Goal: Task Accomplishment & Management: Complete application form

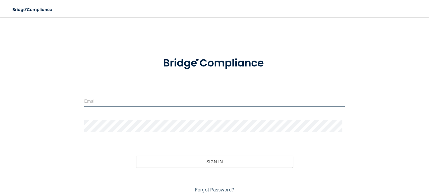
click at [120, 102] on input "email" at bounding box center [214, 101] width 261 height 12
type input "[EMAIL_ADDRESS][DOMAIN_NAME]"
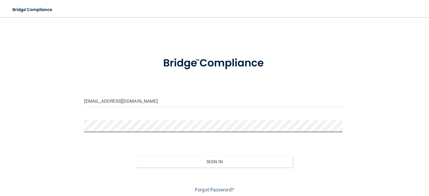
click at [136, 156] on button "Sign In" at bounding box center [214, 162] width 157 height 12
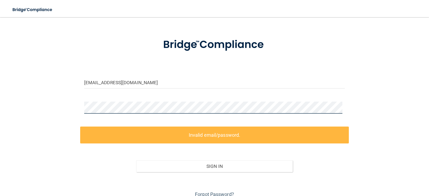
scroll to position [43, 0]
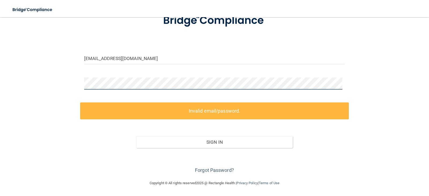
click at [48, 78] on div "lleerdh@yahoo.com Invalid email/password. You don't have permission to access t…" at bounding box center [215, 77] width 408 height 195
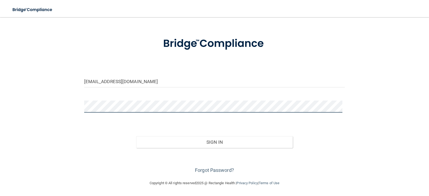
click at [136, 136] on button "Sign In" at bounding box center [214, 142] width 157 height 12
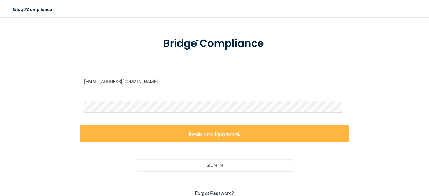
click at [218, 192] on link "Forgot Password?" at bounding box center [214, 193] width 39 height 6
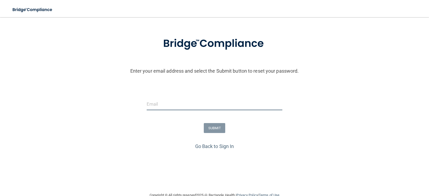
click at [174, 107] on input "email" at bounding box center [215, 104] width 136 height 12
type input "[EMAIL_ADDRESS][DOMAIN_NAME]"
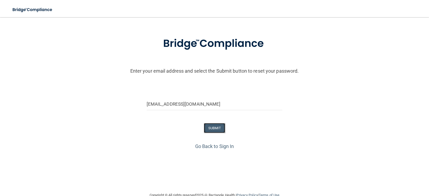
click at [209, 127] on button "SUBMIT" at bounding box center [215, 128] width 22 height 10
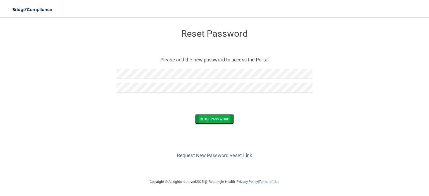
click at [207, 120] on button "Reset Password" at bounding box center [214, 119] width 39 height 10
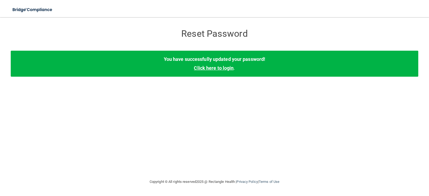
click at [216, 67] on link "Click here to login" at bounding box center [214, 68] width 40 height 6
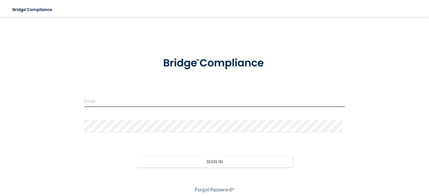
click at [138, 102] on input "email" at bounding box center [214, 101] width 261 height 12
type input "[EMAIL_ADDRESS][DOMAIN_NAME]"
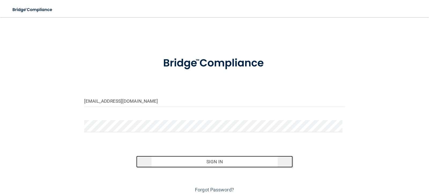
click at [207, 163] on button "Sign In" at bounding box center [214, 162] width 157 height 12
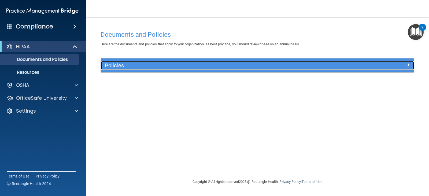
click at [114, 66] on h5 "Policies" at bounding box center [218, 65] width 227 height 6
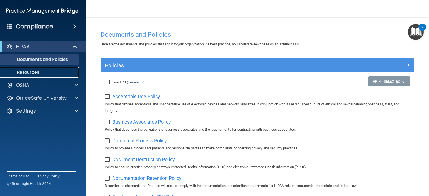
click at [31, 71] on p "Resources" at bounding box center [39, 72] width 73 height 5
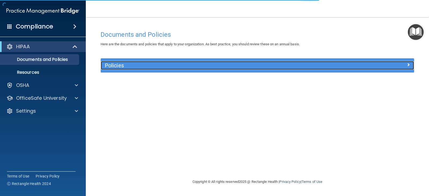
click at [409, 63] on span at bounding box center [408, 64] width 3 height 6
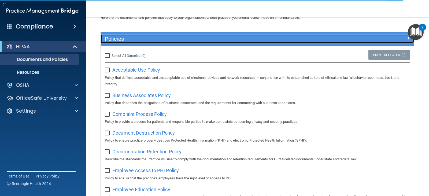
scroll to position [27, 0]
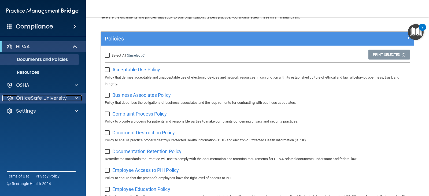
click at [31, 101] on p "OfficeSafe University" at bounding box center [41, 98] width 51 height 6
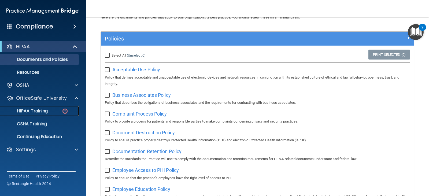
click at [34, 112] on p "HIPAA Training" at bounding box center [25, 110] width 44 height 5
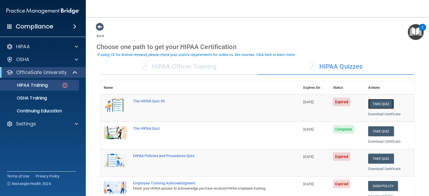
click at [378, 102] on button "Take Quiz" at bounding box center [381, 104] width 26 height 10
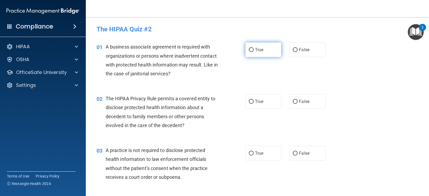
click at [256, 48] on span "True" at bounding box center [259, 49] width 8 height 5
click at [254, 48] on input "True" at bounding box center [251, 50] width 5 height 4
radio input "true"
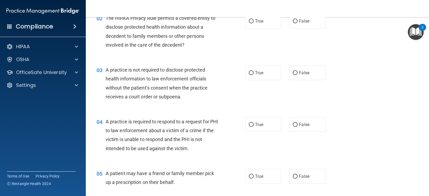
scroll to position [54, 0]
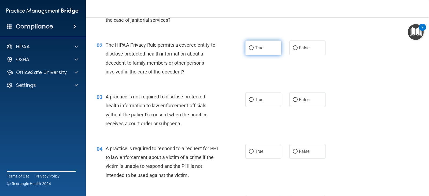
click at [254, 51] on label "True" at bounding box center [263, 48] width 36 height 15
click at [254, 50] on input "True" at bounding box center [251, 48] width 5 height 4
radio input "true"
click at [293, 99] on input "False" at bounding box center [295, 100] width 5 height 4
radio input "true"
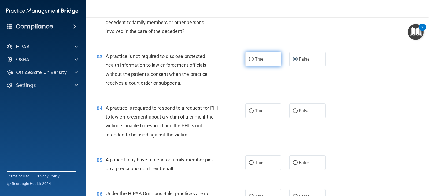
scroll to position [107, 0]
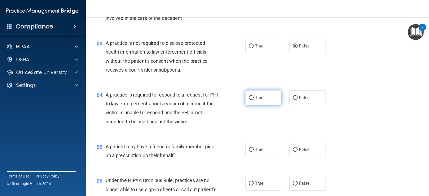
click at [255, 98] on span "True" at bounding box center [259, 97] width 8 height 5
click at [254, 98] on input "True" at bounding box center [251, 98] width 5 height 4
radio input "true"
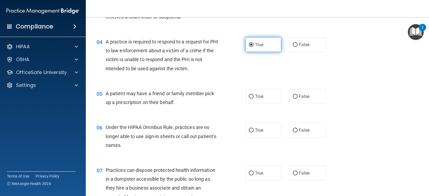
scroll to position [161, 0]
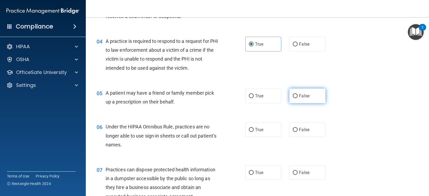
click at [293, 97] on input "False" at bounding box center [295, 96] width 5 height 4
radio input "true"
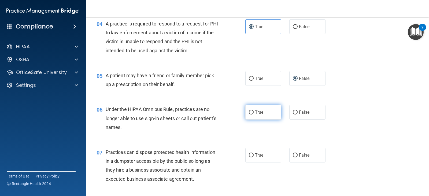
scroll to position [188, 0]
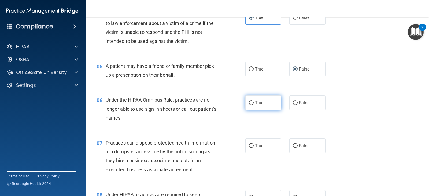
click at [259, 104] on span "True" at bounding box center [259, 102] width 8 height 5
click at [254, 104] on input "True" at bounding box center [251, 103] width 5 height 4
radio input "true"
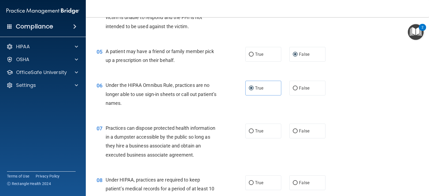
scroll to position [215, 0]
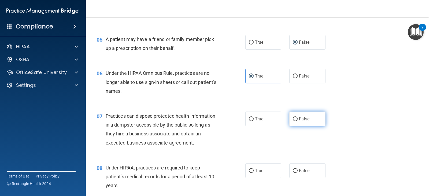
click at [293, 121] on input "False" at bounding box center [295, 119] width 5 height 4
radio input "true"
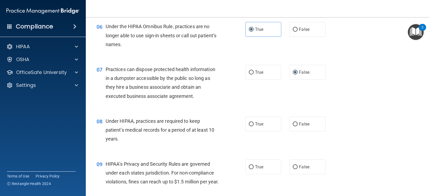
scroll to position [268, 0]
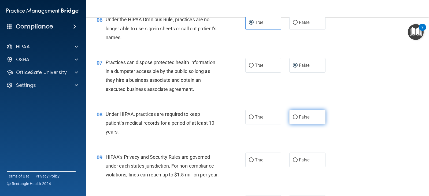
click at [299, 118] on span "False" at bounding box center [304, 117] width 10 height 5
click at [298, 118] on input "False" at bounding box center [295, 117] width 5 height 4
radio input "true"
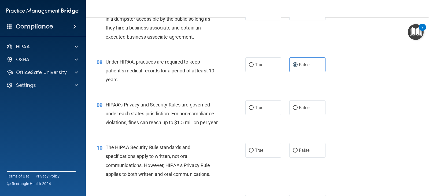
scroll to position [322, 0]
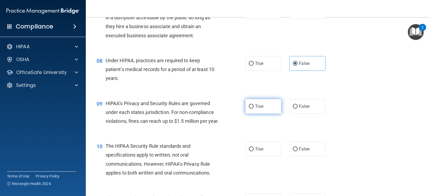
click at [253, 113] on label "True" at bounding box center [263, 106] width 36 height 15
click at [253, 109] on input "True" at bounding box center [251, 107] width 5 height 4
radio input "true"
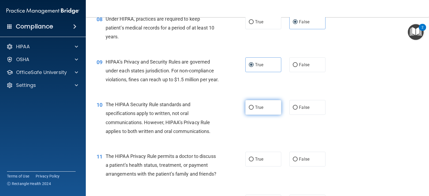
scroll to position [376, 0]
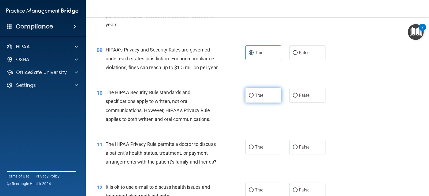
click at [260, 103] on label "True" at bounding box center [263, 95] width 36 height 15
click at [254, 98] on input "True" at bounding box center [251, 96] width 5 height 4
radio input "true"
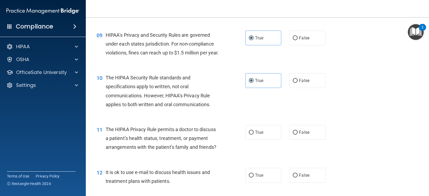
scroll to position [402, 0]
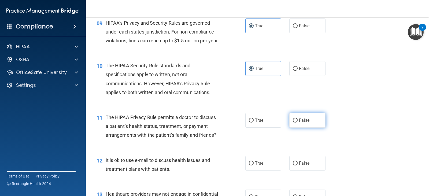
click at [296, 125] on label "False" at bounding box center [307, 120] width 36 height 15
click at [296, 123] on input "False" at bounding box center [295, 121] width 5 height 4
radio input "true"
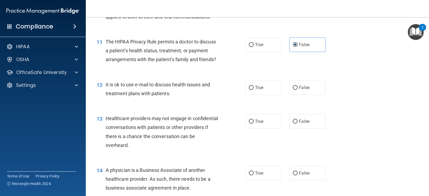
scroll to position [483, 0]
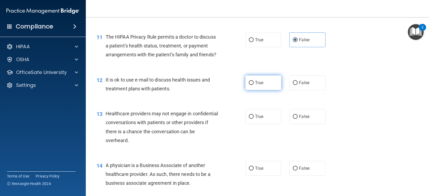
click at [254, 90] on label "True" at bounding box center [263, 82] width 36 height 15
click at [254, 85] on input "True" at bounding box center [251, 83] width 5 height 4
radio input "true"
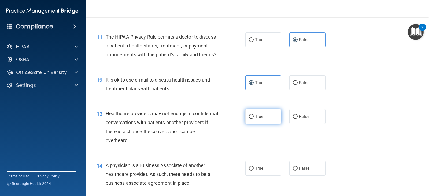
click at [259, 122] on label "True" at bounding box center [263, 116] width 36 height 15
click at [254, 119] on input "True" at bounding box center [251, 117] width 5 height 4
radio input "true"
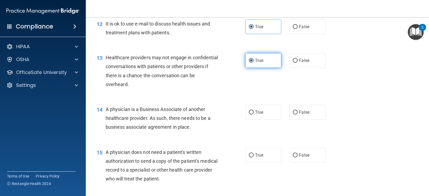
scroll to position [563, 0]
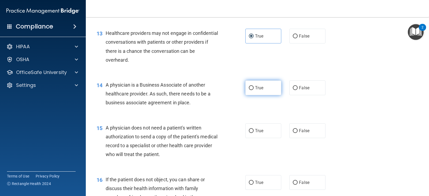
click at [259, 90] on span "True" at bounding box center [259, 87] width 8 height 5
click at [254, 90] on input "True" at bounding box center [251, 88] width 5 height 4
radio input "true"
click at [293, 133] on input "False" at bounding box center [295, 131] width 5 height 4
radio input "true"
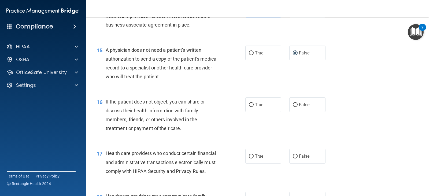
scroll to position [644, 0]
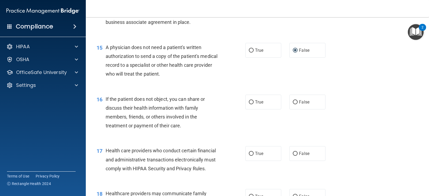
click at [274, 119] on div "16 If the patient does not object, you can share or discuss their health inform…" at bounding box center [258, 114] width 330 height 52
click at [269, 109] on label "True" at bounding box center [263, 102] width 36 height 15
click at [254, 104] on input "True" at bounding box center [251, 102] width 5 height 4
radio input "true"
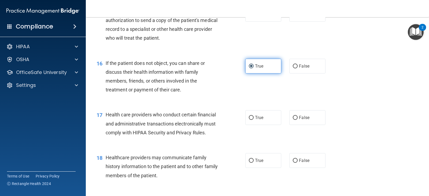
scroll to position [697, 0]
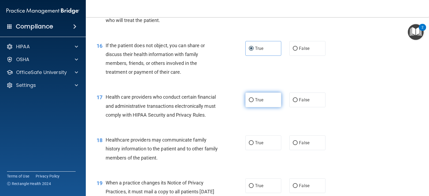
click at [267, 107] on label "True" at bounding box center [263, 100] width 36 height 15
click at [254, 102] on input "True" at bounding box center [251, 100] width 5 height 4
radio input "true"
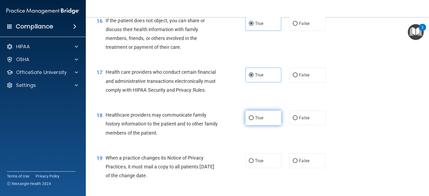
scroll to position [724, 0]
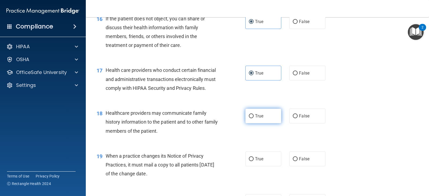
click at [268, 123] on label "True" at bounding box center [263, 116] width 36 height 15
click at [254, 118] on input "True" at bounding box center [251, 116] width 5 height 4
radio input "true"
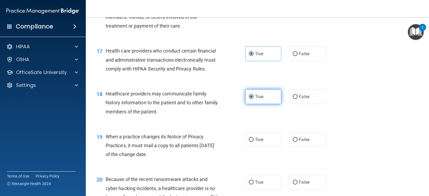
scroll to position [778, 0]
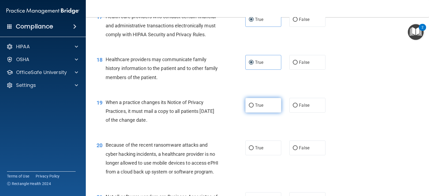
click at [258, 108] on span "True" at bounding box center [259, 105] width 8 height 5
click at [254, 108] on input "True" at bounding box center [251, 106] width 5 height 4
radio input "true"
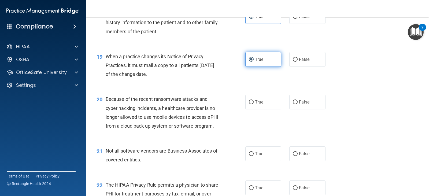
scroll to position [832, 0]
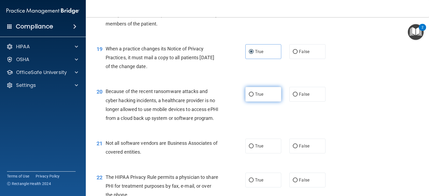
click at [255, 102] on label "True" at bounding box center [263, 94] width 36 height 15
click at [254, 97] on input "True" at bounding box center [251, 95] width 5 height 4
radio input "true"
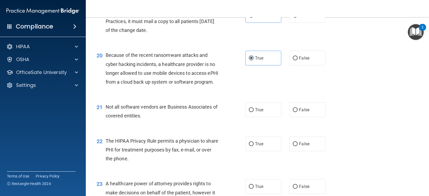
scroll to position [885, 0]
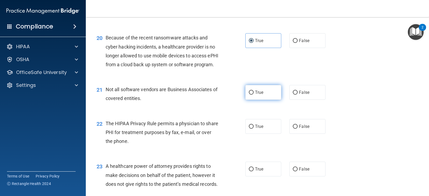
click at [256, 95] on span "True" at bounding box center [259, 92] width 8 height 5
click at [254, 95] on input "True" at bounding box center [251, 93] width 5 height 4
radio input "true"
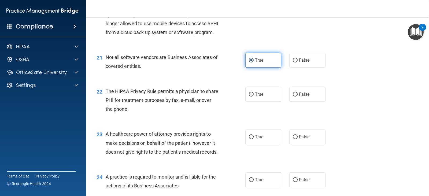
scroll to position [939, 0]
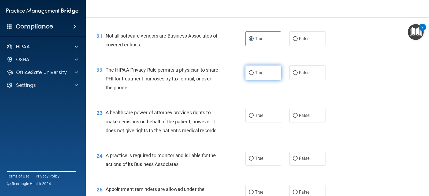
click at [256, 80] on label "True" at bounding box center [263, 72] width 36 height 15
click at [254, 75] on input "True" at bounding box center [251, 73] width 5 height 4
radio input "true"
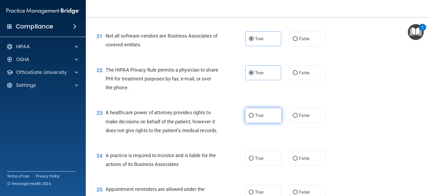
click at [261, 123] on label "True" at bounding box center [263, 115] width 36 height 15
click at [254, 118] on input "True" at bounding box center [251, 116] width 5 height 4
radio input "true"
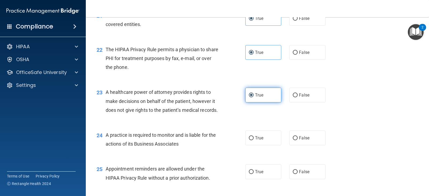
scroll to position [1019, 0]
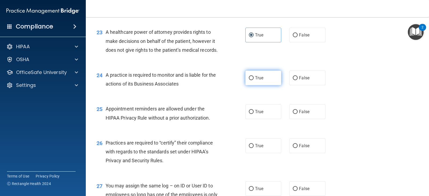
click at [252, 85] on label "True" at bounding box center [263, 78] width 36 height 15
click at [252, 80] on input "True" at bounding box center [251, 78] width 5 height 4
radio input "true"
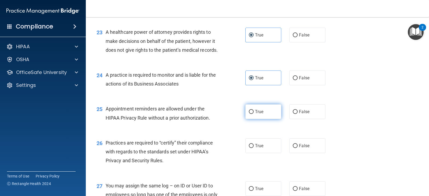
click at [255, 114] on span "True" at bounding box center [259, 111] width 8 height 5
click at [254, 114] on input "True" at bounding box center [251, 112] width 5 height 4
radio input "true"
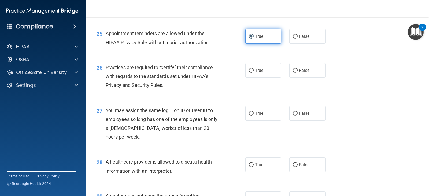
scroll to position [1100, 0]
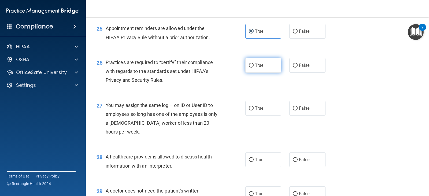
click at [255, 68] on span "True" at bounding box center [259, 65] width 8 height 5
click at [253, 68] on input "True" at bounding box center [251, 66] width 5 height 4
radio input "true"
click at [258, 116] on label "True" at bounding box center [263, 108] width 36 height 15
click at [254, 111] on input "True" at bounding box center [251, 108] width 5 height 4
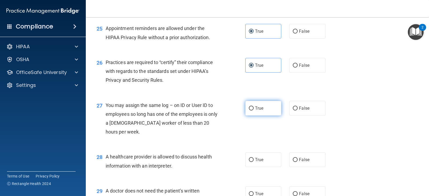
radio input "true"
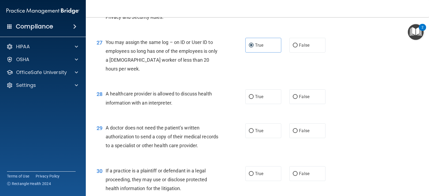
scroll to position [1180, 0]
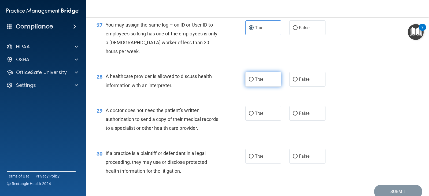
click at [257, 87] on label "True" at bounding box center [263, 79] width 36 height 15
click at [254, 82] on input "True" at bounding box center [251, 80] width 5 height 4
radio input "true"
click at [302, 30] on span "False" at bounding box center [304, 27] width 10 height 5
click at [298, 30] on input "False" at bounding box center [295, 28] width 5 height 4
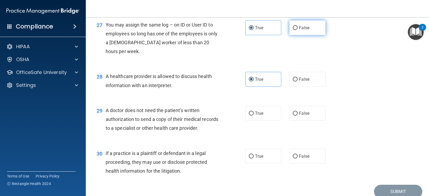
radio input "true"
radio input "false"
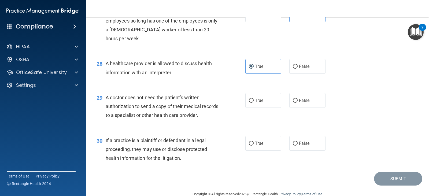
scroll to position [1231, 0]
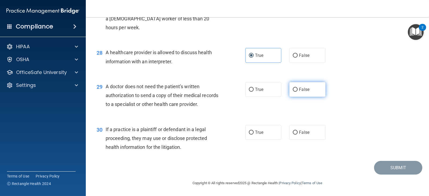
click at [293, 91] on input "False" at bounding box center [295, 90] width 5 height 4
radio input "true"
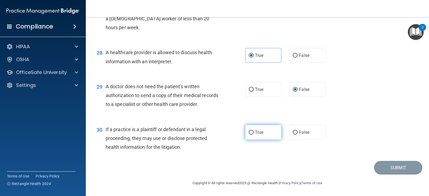
click at [256, 130] on label "True" at bounding box center [263, 132] width 36 height 15
click at [254, 131] on input "True" at bounding box center [251, 133] width 5 height 4
radio input "true"
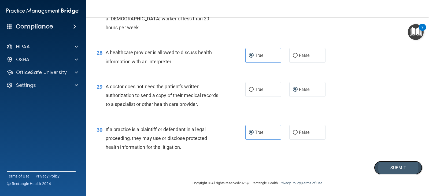
click at [394, 167] on button "Submit" at bounding box center [398, 168] width 48 height 14
click at [386, 166] on button "Submit" at bounding box center [398, 168] width 48 height 14
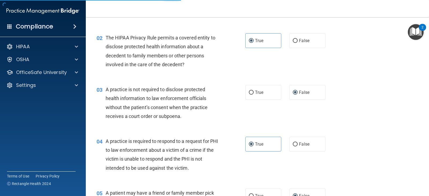
scroll to position [0, 0]
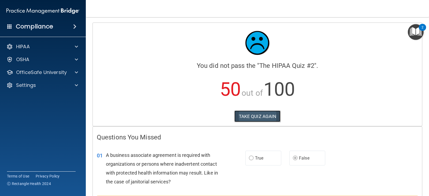
click at [258, 116] on button "TAKE QUIZ AGAIN" at bounding box center [257, 117] width 46 height 12
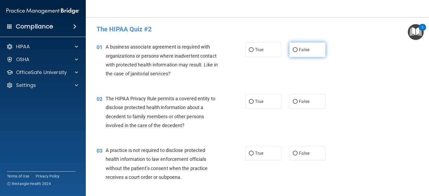
click at [296, 48] on label "False" at bounding box center [307, 49] width 36 height 15
click at [296, 48] on input "False" at bounding box center [295, 50] width 5 height 4
radio input "true"
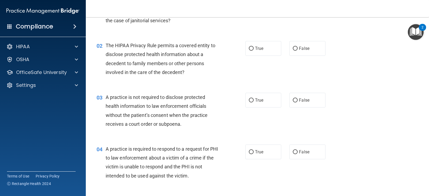
scroll to position [54, 0]
click at [265, 49] on label "True" at bounding box center [263, 48] width 36 height 15
click at [254, 49] on input "True" at bounding box center [251, 48] width 5 height 4
radio input "true"
click at [261, 100] on span "True" at bounding box center [259, 99] width 8 height 5
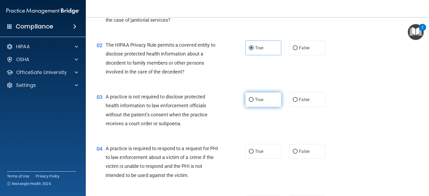
click at [254, 100] on input "True" at bounding box center [251, 100] width 5 height 4
radio input "true"
click at [293, 101] on input "False" at bounding box center [295, 100] width 5 height 4
radio input "true"
click at [270, 100] on label "True" at bounding box center [263, 99] width 36 height 15
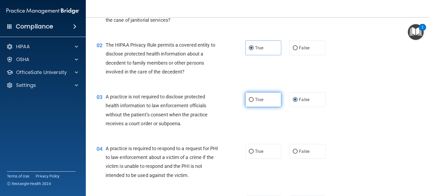
click at [254, 100] on input "True" at bounding box center [251, 100] width 5 height 4
radio input "true"
radio input "false"
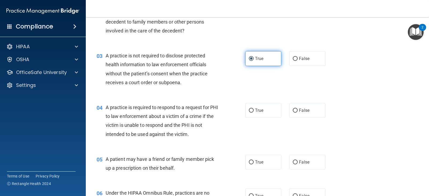
scroll to position [107, 0]
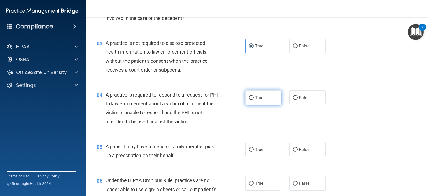
click at [270, 103] on label "True" at bounding box center [263, 97] width 36 height 15
click at [254, 100] on input "True" at bounding box center [251, 98] width 5 height 4
radio input "true"
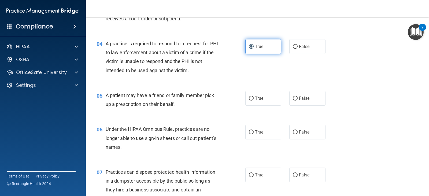
scroll to position [188, 0]
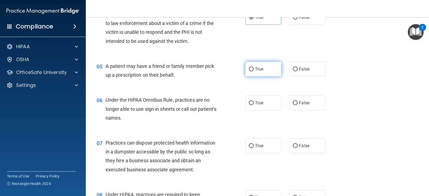
click at [261, 72] on label "True" at bounding box center [263, 69] width 36 height 15
click at [254, 71] on input "True" at bounding box center [251, 69] width 5 height 4
radio input "true"
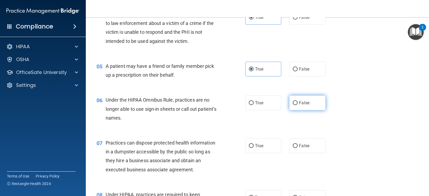
click at [299, 101] on span "False" at bounding box center [304, 102] width 10 height 5
click at [297, 101] on input "False" at bounding box center [295, 103] width 5 height 4
radio input "true"
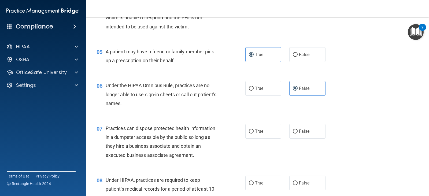
scroll to position [241, 0]
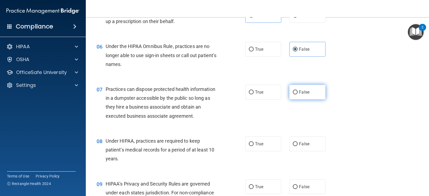
click at [294, 90] on input "False" at bounding box center [295, 92] width 5 height 4
radio input "true"
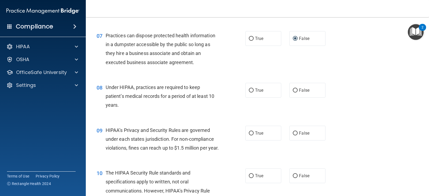
scroll to position [322, 0]
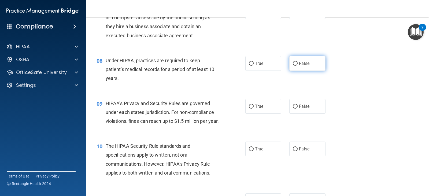
click at [295, 64] on input "False" at bounding box center [295, 64] width 5 height 4
radio input "true"
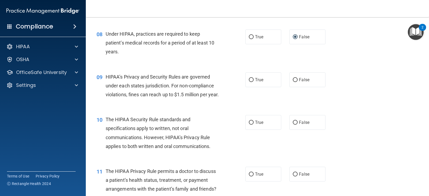
scroll to position [349, 0]
click at [293, 79] on input "False" at bounding box center [295, 80] width 5 height 4
radio input "true"
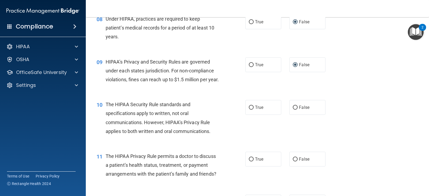
scroll to position [402, 0]
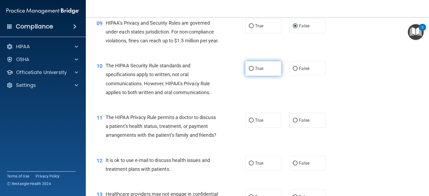
click at [256, 76] on label "True" at bounding box center [263, 68] width 36 height 15
click at [254, 71] on input "True" at bounding box center [251, 69] width 5 height 4
radio input "true"
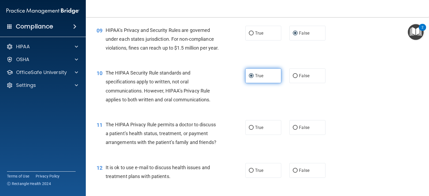
scroll to position [456, 0]
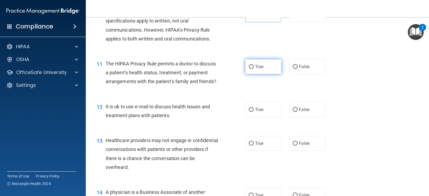
click at [255, 69] on span "True" at bounding box center [259, 66] width 8 height 5
click at [254, 69] on input "True" at bounding box center [251, 67] width 5 height 4
radio input "true"
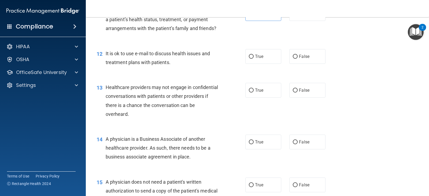
scroll to position [510, 0]
click at [250, 63] on label "True" at bounding box center [263, 56] width 36 height 15
click at [250, 58] on input "True" at bounding box center [251, 56] width 5 height 4
radio input "true"
click at [299, 92] on span "False" at bounding box center [304, 89] width 10 height 5
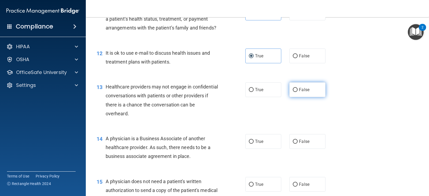
click at [297, 92] on input "False" at bounding box center [295, 90] width 5 height 4
radio input "true"
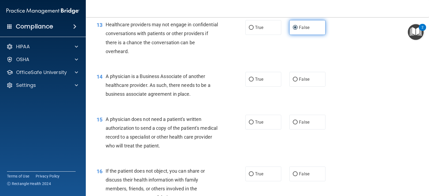
scroll to position [590, 0]
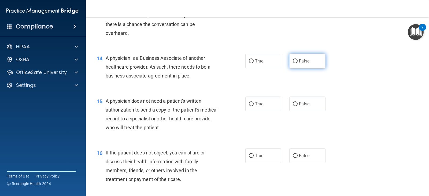
click at [296, 68] on label "False" at bounding box center [307, 61] width 36 height 15
click at [296, 63] on input "False" at bounding box center [295, 61] width 5 height 4
radio input "true"
click at [251, 106] on input "True" at bounding box center [251, 104] width 5 height 4
radio input "true"
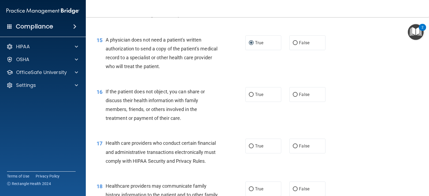
scroll to position [671, 0]
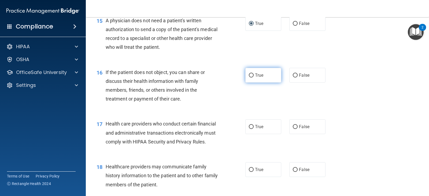
click at [263, 83] on label "True" at bounding box center [263, 75] width 36 height 15
click at [254, 78] on input "True" at bounding box center [251, 75] width 5 height 4
radio input "true"
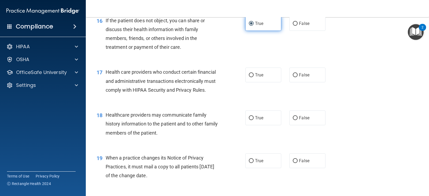
scroll to position [724, 0]
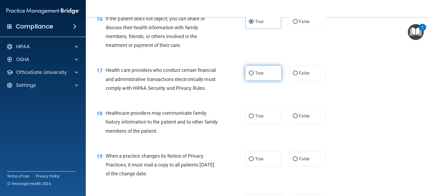
click at [257, 76] on span "True" at bounding box center [259, 73] width 8 height 5
click at [254, 75] on input "True" at bounding box center [251, 73] width 5 height 4
radio input "true"
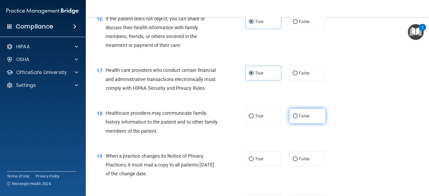
click at [294, 123] on label "False" at bounding box center [307, 116] width 36 height 15
click at [294, 118] on input "False" at bounding box center [295, 116] width 5 height 4
radio input "true"
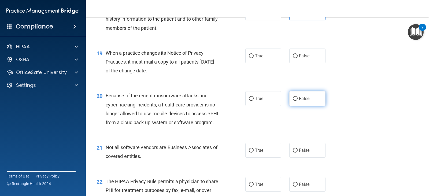
scroll to position [832, 0]
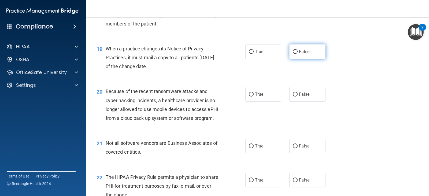
click at [293, 54] on input "False" at bounding box center [295, 52] width 5 height 4
radio input "true"
click at [293, 97] on input "False" at bounding box center [295, 95] width 5 height 4
radio input "true"
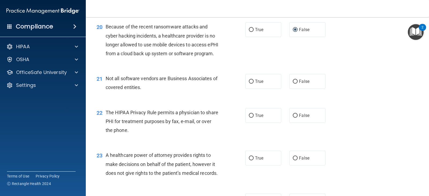
scroll to position [912, 0]
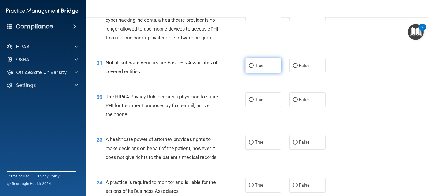
click at [249, 73] on label "True" at bounding box center [263, 65] width 36 height 15
click at [249, 68] on input "True" at bounding box center [251, 66] width 5 height 4
radio input "true"
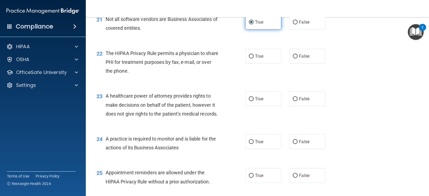
scroll to position [966, 0]
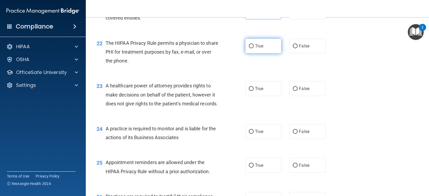
click at [250, 53] on label "True" at bounding box center [263, 46] width 36 height 15
click at [250, 48] on input "True" at bounding box center [251, 46] width 5 height 4
radio input "true"
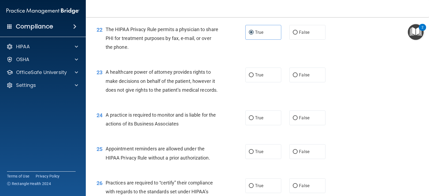
scroll to position [992, 0]
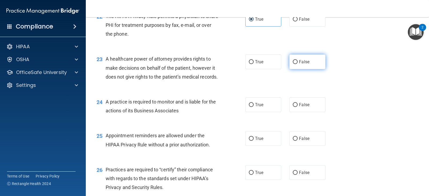
click at [294, 64] on input "False" at bounding box center [295, 62] width 5 height 4
radio input "true"
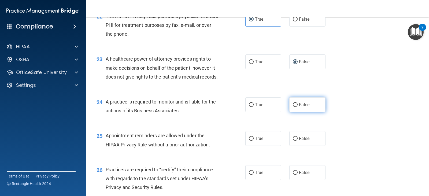
click at [294, 112] on label "False" at bounding box center [307, 104] width 36 height 15
click at [294, 107] on input "False" at bounding box center [295, 105] width 5 height 4
radio input "true"
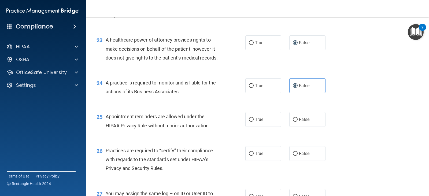
scroll to position [1046, 0]
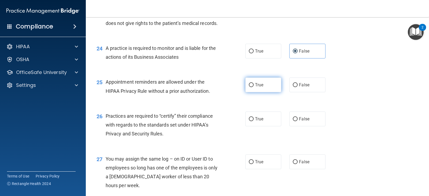
click at [261, 92] on label "True" at bounding box center [263, 85] width 36 height 15
click at [254, 87] on input "True" at bounding box center [251, 85] width 5 height 4
radio input "true"
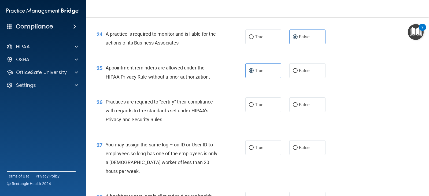
scroll to position [1100, 0]
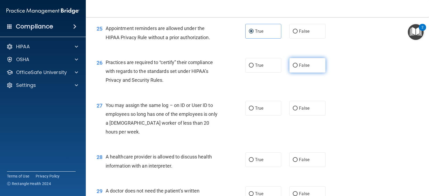
click at [289, 73] on label "False" at bounding box center [307, 65] width 36 height 15
click at [293, 68] on input "False" at bounding box center [295, 66] width 5 height 4
radio input "true"
click at [293, 111] on input "False" at bounding box center [295, 108] width 5 height 4
radio input "true"
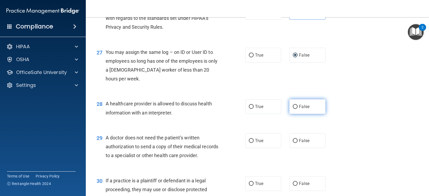
scroll to position [1153, 0]
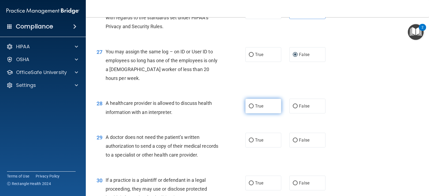
click at [257, 113] on label "True" at bounding box center [263, 106] width 36 height 15
click at [254, 108] on input "True" at bounding box center [251, 106] width 5 height 4
radio input "true"
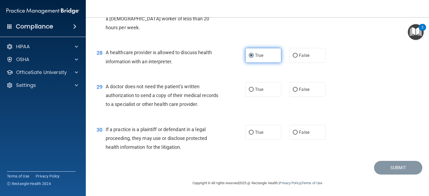
scroll to position [1231, 0]
click at [249, 132] on input "True" at bounding box center [251, 133] width 5 height 4
radio input "true"
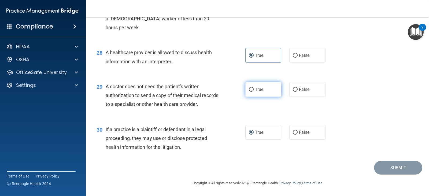
click at [252, 93] on label "True" at bounding box center [263, 89] width 36 height 15
click at [252, 92] on input "True" at bounding box center [251, 90] width 5 height 4
radio input "true"
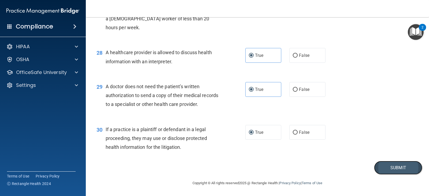
click at [387, 165] on button "Submit" at bounding box center [398, 168] width 48 height 14
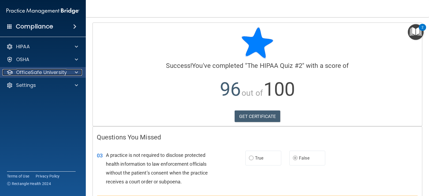
click at [45, 74] on p "OfficeSafe University" at bounding box center [41, 72] width 51 height 6
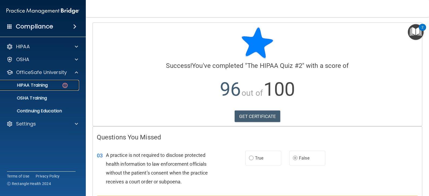
click at [44, 87] on p "HIPAA Training" at bounding box center [25, 85] width 44 height 5
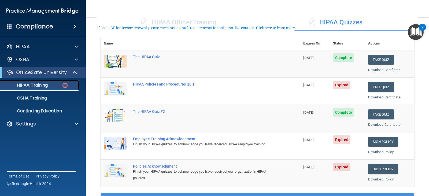
scroll to position [27, 0]
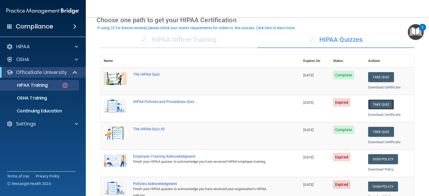
click at [380, 104] on button "Take Quiz" at bounding box center [381, 105] width 26 height 10
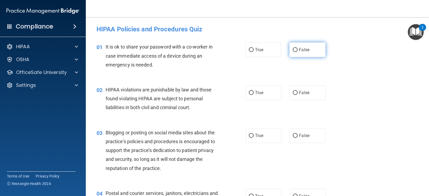
click at [299, 50] on span "False" at bounding box center [304, 49] width 10 height 5
click at [298, 50] on input "False" at bounding box center [295, 50] width 5 height 4
radio input "true"
click at [258, 96] on label "True" at bounding box center [263, 92] width 36 height 15
click at [254, 95] on input "True" at bounding box center [251, 93] width 5 height 4
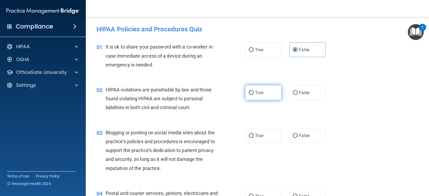
radio input "true"
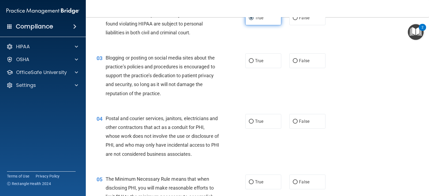
scroll to position [80, 0]
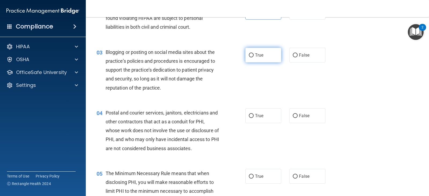
click at [256, 56] on span "True" at bounding box center [259, 55] width 8 height 5
click at [254, 56] on input "True" at bounding box center [251, 55] width 5 height 4
radio input "true"
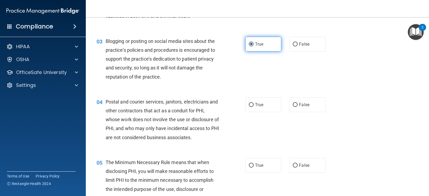
scroll to position [107, 0]
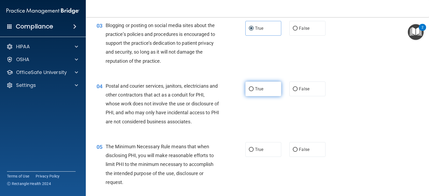
click at [257, 91] on span "True" at bounding box center [259, 88] width 8 height 5
click at [254, 91] on input "True" at bounding box center [251, 89] width 5 height 4
radio input "true"
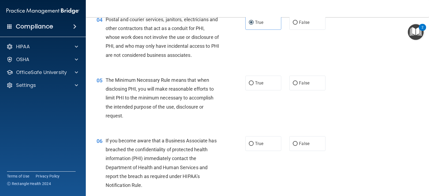
scroll to position [188, 0]
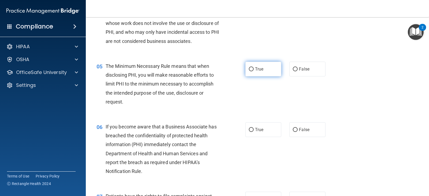
click at [263, 70] on label "True" at bounding box center [263, 69] width 36 height 15
click at [254, 70] on input "True" at bounding box center [251, 69] width 5 height 4
radio input "true"
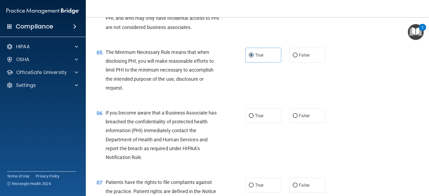
scroll to position [215, 0]
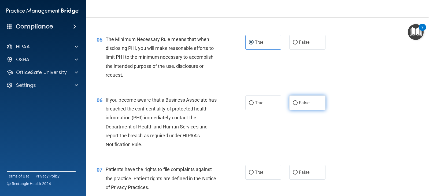
click at [293, 105] on input "False" at bounding box center [295, 103] width 5 height 4
radio input "true"
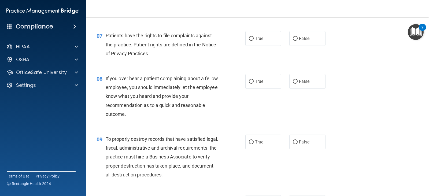
scroll to position [349, 0]
click at [251, 40] on input "True" at bounding box center [251, 38] width 5 height 4
radio input "true"
click at [255, 81] on span "True" at bounding box center [259, 81] width 8 height 5
click at [254, 81] on input "True" at bounding box center [251, 81] width 5 height 4
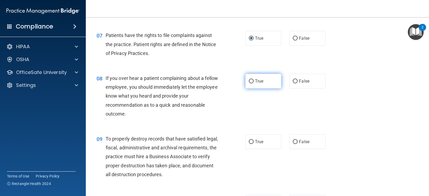
radio input "true"
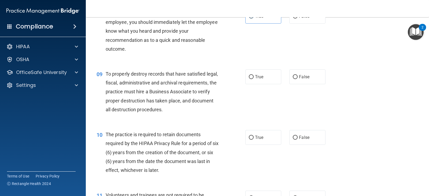
scroll to position [429, 0]
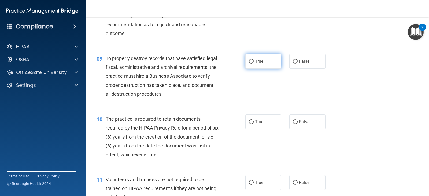
click at [258, 63] on span "True" at bounding box center [259, 61] width 8 height 5
click at [254, 63] on input "True" at bounding box center [251, 62] width 5 height 4
radio input "true"
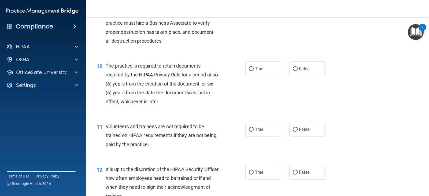
scroll to position [483, 0]
click at [296, 67] on label "False" at bounding box center [307, 68] width 36 height 15
click at [296, 67] on input "False" at bounding box center [295, 69] width 5 height 4
radio input "true"
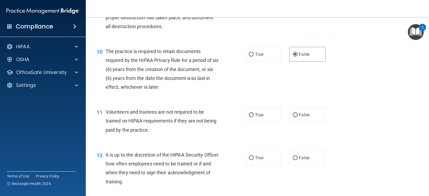
scroll to position [510, 0]
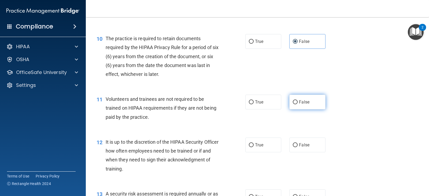
click at [299, 102] on span "False" at bounding box center [304, 102] width 10 height 5
click at [297, 102] on input "False" at bounding box center [295, 102] width 5 height 4
radio input "true"
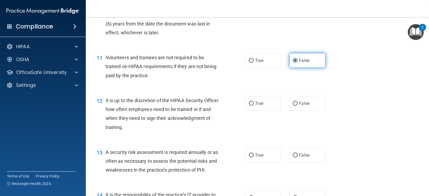
scroll to position [563, 0]
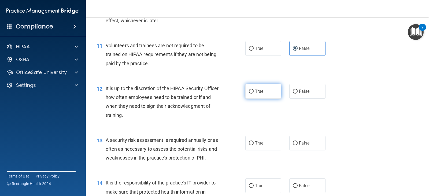
click at [258, 88] on label "True" at bounding box center [263, 91] width 36 height 15
click at [254, 90] on input "True" at bounding box center [251, 92] width 5 height 4
radio input "true"
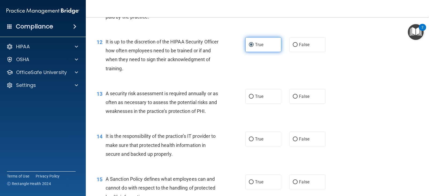
scroll to position [617, 0]
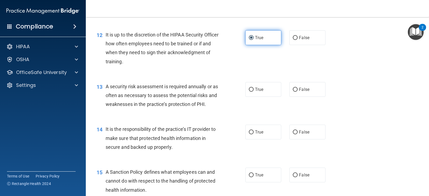
click at [258, 88] on span "True" at bounding box center [259, 89] width 8 height 5
click at [254, 88] on input "True" at bounding box center [251, 90] width 5 height 4
radio input "true"
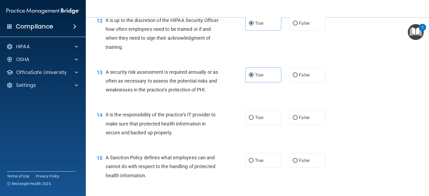
scroll to position [644, 0]
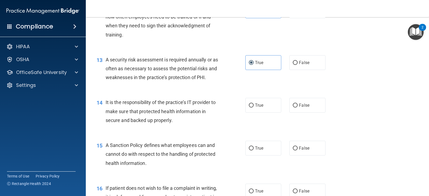
click at [257, 107] on span "True" at bounding box center [259, 105] width 8 height 5
click at [254, 107] on input "True" at bounding box center [251, 106] width 5 height 4
radio input "true"
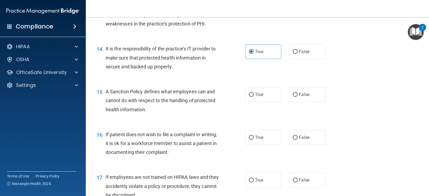
scroll to position [724, 0]
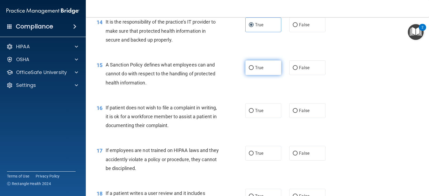
click at [259, 70] on span "True" at bounding box center [259, 67] width 8 height 5
click at [254, 70] on input "True" at bounding box center [251, 68] width 5 height 4
radio input "true"
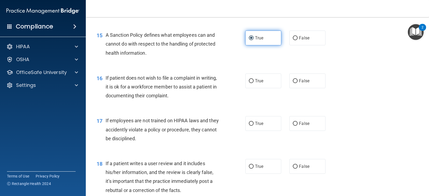
scroll to position [778, 0]
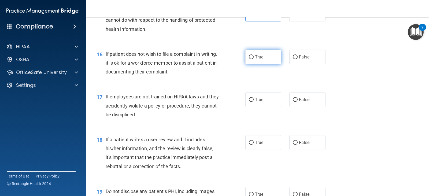
click at [256, 58] on span "True" at bounding box center [259, 56] width 8 height 5
click at [254, 58] on input "True" at bounding box center [251, 57] width 5 height 4
radio input "true"
click at [296, 99] on label "False" at bounding box center [307, 99] width 36 height 15
click at [296, 99] on input "False" at bounding box center [295, 100] width 5 height 4
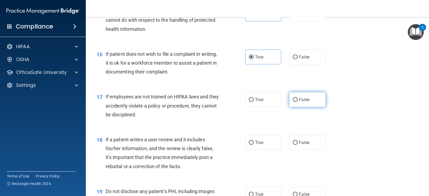
radio input "true"
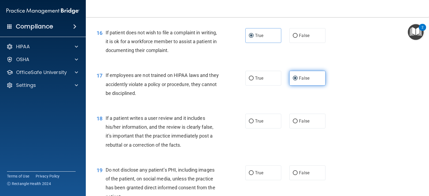
scroll to position [832, 0]
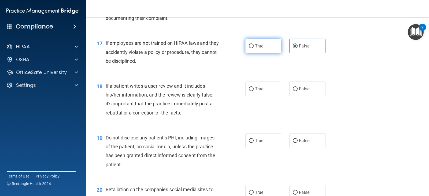
click at [265, 49] on label "True" at bounding box center [263, 46] width 36 height 15
click at [254, 48] on input "True" at bounding box center [251, 46] width 5 height 4
radio input "true"
radio input "false"
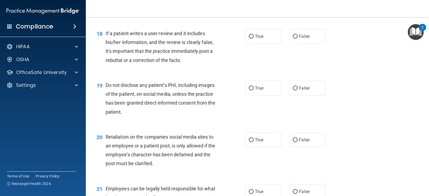
scroll to position [885, 0]
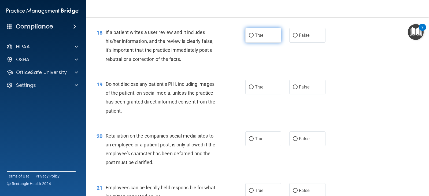
click at [261, 36] on span "True" at bounding box center [259, 35] width 8 height 5
click at [254, 36] on input "True" at bounding box center [251, 36] width 5 height 4
radio input "true"
click at [262, 85] on span "True" at bounding box center [259, 86] width 8 height 5
click at [254, 85] on input "True" at bounding box center [251, 87] width 5 height 4
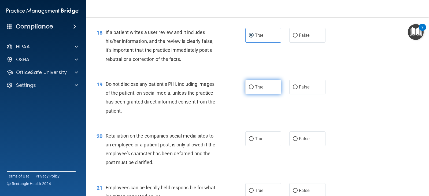
radio input "true"
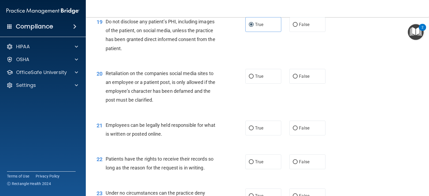
scroll to position [966, 0]
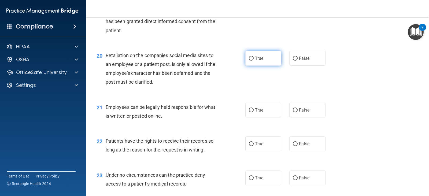
click at [251, 57] on input "True" at bounding box center [251, 59] width 5 height 4
radio input "true"
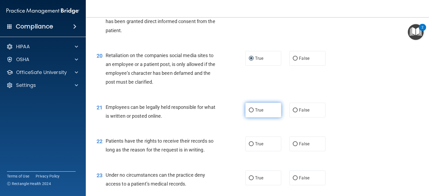
click at [249, 108] on input "True" at bounding box center [251, 110] width 5 height 4
radio input "true"
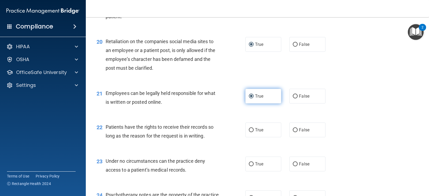
scroll to position [992, 0]
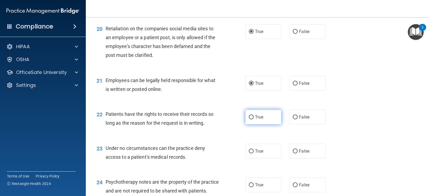
click at [250, 117] on input "True" at bounding box center [251, 117] width 5 height 4
radio input "true"
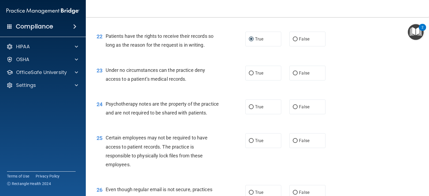
scroll to position [1073, 0]
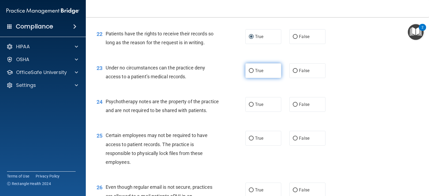
click at [251, 70] on input "True" at bounding box center [251, 71] width 5 height 4
radio input "true"
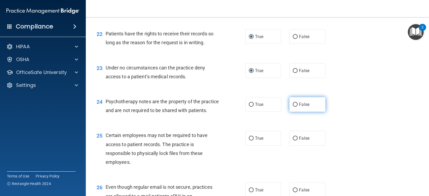
click at [300, 104] on span "False" at bounding box center [304, 104] width 10 height 5
click at [298, 104] on input "False" at bounding box center [295, 105] width 5 height 4
radio input "true"
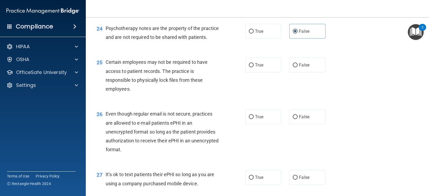
scroll to position [1153, 0]
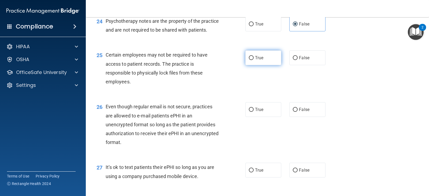
click at [263, 62] on label "True" at bounding box center [263, 57] width 36 height 15
click at [254, 60] on input "True" at bounding box center [251, 58] width 5 height 4
radio input "true"
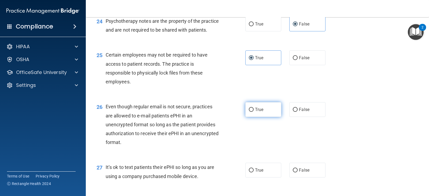
click at [253, 117] on label "True" at bounding box center [263, 109] width 36 height 15
click at [253, 112] on input "True" at bounding box center [251, 110] width 5 height 4
radio input "true"
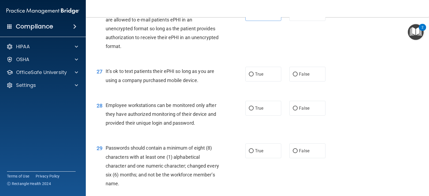
scroll to position [1261, 0]
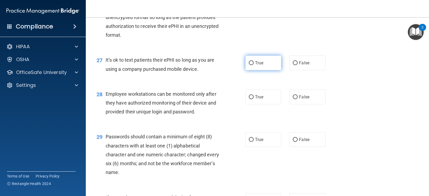
click at [253, 70] on label "True" at bounding box center [263, 63] width 36 height 15
click at [253, 65] on input "True" at bounding box center [251, 63] width 5 height 4
radio input "true"
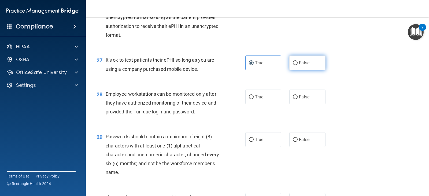
click at [302, 65] on span "False" at bounding box center [304, 62] width 10 height 5
click at [298, 65] on input "False" at bounding box center [295, 63] width 5 height 4
radio input "true"
radio input "false"
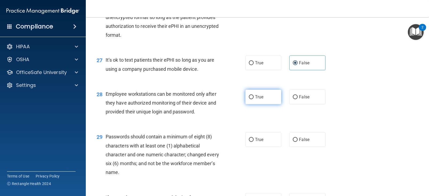
click at [259, 100] on span "True" at bounding box center [259, 96] width 8 height 5
click at [254, 99] on input "True" at bounding box center [251, 97] width 5 height 4
radio input "true"
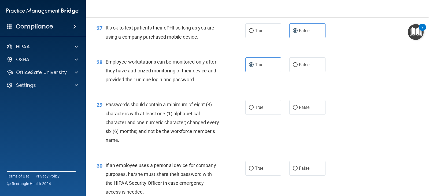
scroll to position [1314, 0]
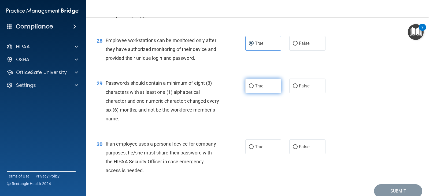
click at [256, 93] on label "True" at bounding box center [263, 86] width 36 height 15
click at [254, 88] on input "True" at bounding box center [251, 86] width 5 height 4
radio input "true"
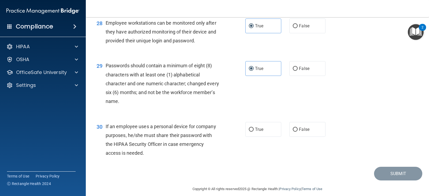
scroll to position [1341, 0]
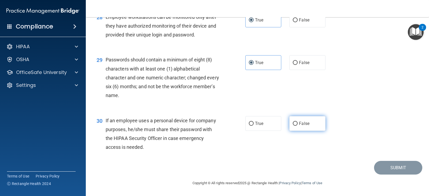
click at [296, 131] on label "False" at bounding box center [307, 123] width 36 height 15
click at [296, 126] on input "False" at bounding box center [295, 124] width 5 height 4
radio input "true"
click at [297, 131] on label "False" at bounding box center [307, 123] width 36 height 15
click at [297, 126] on input "False" at bounding box center [295, 124] width 5 height 4
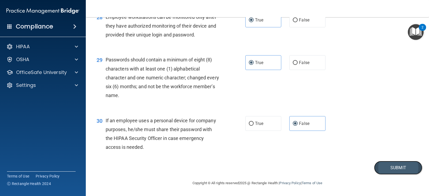
click at [391, 175] on button "Submit" at bounding box center [398, 168] width 48 height 14
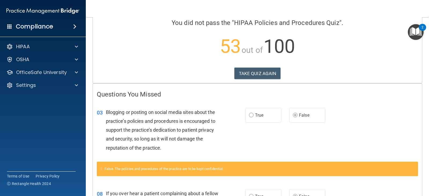
scroll to position [42, 0]
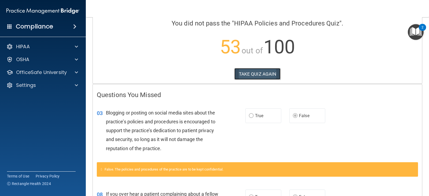
click at [266, 75] on button "TAKE QUIZ AGAIN" at bounding box center [257, 74] width 46 height 12
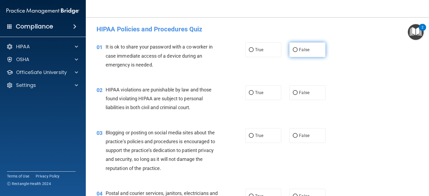
click at [299, 50] on span "False" at bounding box center [304, 49] width 10 height 5
click at [297, 50] on input "False" at bounding box center [295, 50] width 5 height 4
radio input "true"
click at [250, 91] on input "True" at bounding box center [251, 93] width 5 height 4
radio input "true"
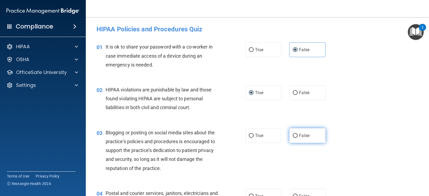
click at [294, 136] on input "False" at bounding box center [295, 136] width 5 height 4
radio input "true"
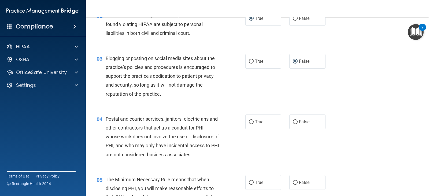
scroll to position [80, 0]
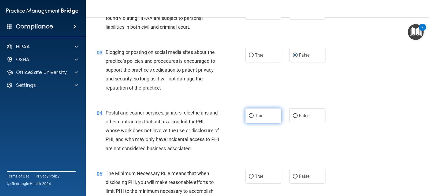
click at [260, 118] on span "True" at bounding box center [259, 115] width 8 height 5
click at [254, 118] on input "True" at bounding box center [251, 116] width 5 height 4
radio input "true"
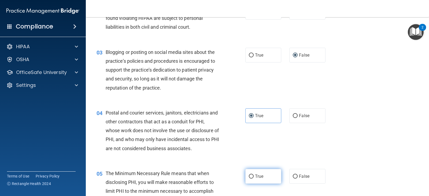
click at [255, 177] on span "True" at bounding box center [259, 176] width 8 height 5
click at [253, 177] on input "True" at bounding box center [251, 177] width 5 height 4
radio input "true"
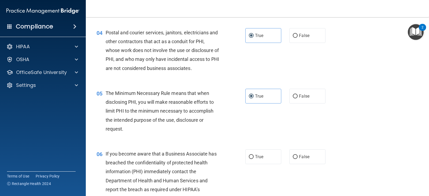
scroll to position [161, 0]
click at [294, 159] on label "False" at bounding box center [307, 156] width 36 height 15
click at [294, 159] on input "False" at bounding box center [295, 157] width 5 height 4
radio input "true"
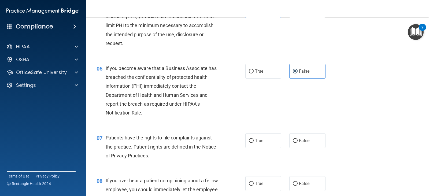
scroll to position [268, 0]
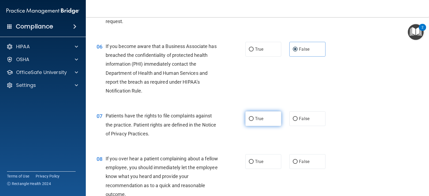
click at [261, 119] on span "True" at bounding box center [259, 118] width 8 height 5
click at [254, 119] on input "True" at bounding box center [251, 119] width 5 height 4
radio input "true"
click at [299, 161] on span "False" at bounding box center [304, 161] width 10 height 5
click at [298, 161] on input "False" at bounding box center [295, 162] width 5 height 4
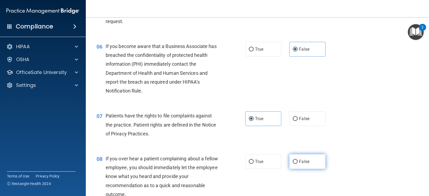
radio input "true"
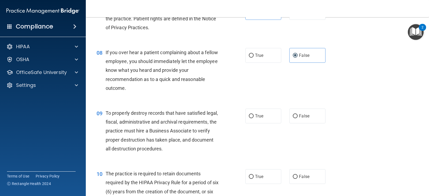
scroll to position [376, 0]
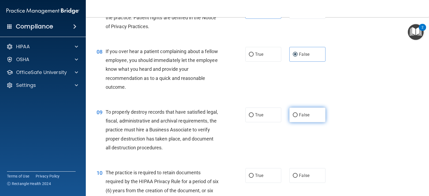
click at [296, 117] on label "False" at bounding box center [307, 115] width 36 height 15
click at [296, 117] on input "False" at bounding box center [295, 115] width 5 height 4
radio input "true"
click at [249, 175] on input "True" at bounding box center [251, 176] width 5 height 4
radio input "true"
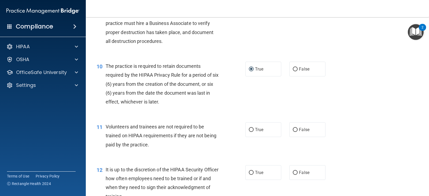
scroll to position [510, 0]
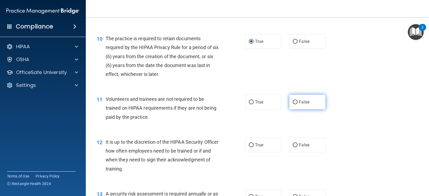
click at [289, 100] on label "False" at bounding box center [307, 102] width 36 height 15
click at [293, 100] on input "False" at bounding box center [295, 102] width 5 height 4
radio input "true"
click at [293, 138] on label "False" at bounding box center [307, 145] width 36 height 15
click at [293, 143] on input "False" at bounding box center [295, 145] width 5 height 4
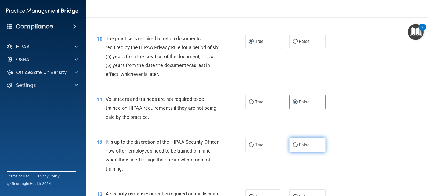
radio input "true"
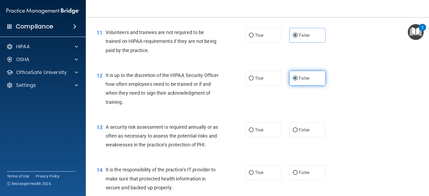
scroll to position [617, 0]
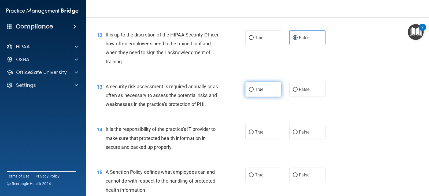
click at [264, 90] on label "True" at bounding box center [263, 89] width 36 height 15
click at [254, 90] on input "True" at bounding box center [251, 90] width 5 height 4
radio input "true"
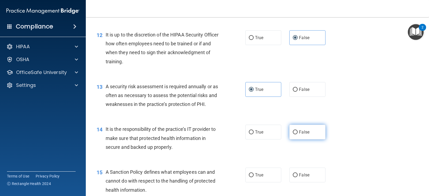
click at [293, 133] on input "False" at bounding box center [295, 132] width 5 height 4
radio input "true"
drag, startPoint x: 293, startPoint y: 173, endPoint x: 295, endPoint y: 168, distance: 5.3
click at [294, 173] on input "False" at bounding box center [295, 175] width 5 height 4
radio input "true"
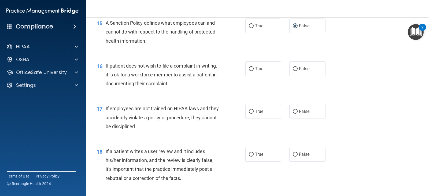
scroll to position [751, 0]
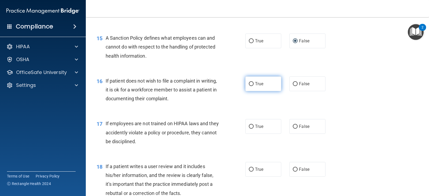
click at [261, 82] on span "True" at bounding box center [259, 83] width 8 height 5
click at [254, 82] on input "True" at bounding box center [251, 84] width 5 height 4
radio input "true"
click at [301, 127] on span "False" at bounding box center [304, 126] width 10 height 5
click at [298, 127] on input "False" at bounding box center [295, 127] width 5 height 4
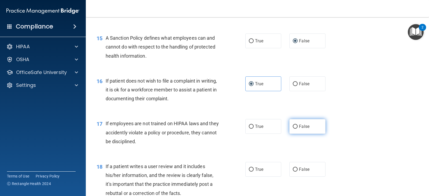
radio input "true"
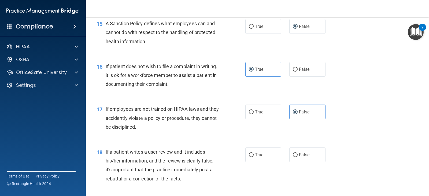
scroll to position [805, 0]
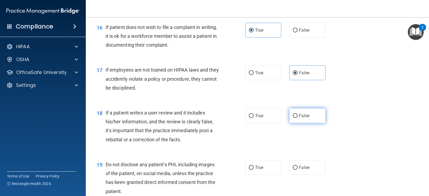
click at [300, 116] on span "False" at bounding box center [304, 115] width 10 height 5
click at [298, 116] on input "False" at bounding box center [295, 116] width 5 height 4
radio input "true"
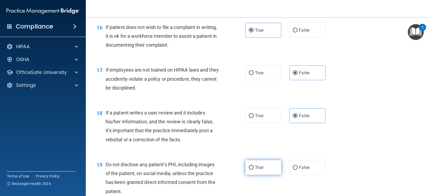
click at [255, 167] on span "True" at bounding box center [259, 167] width 8 height 5
click at [254, 167] on input "True" at bounding box center [251, 168] width 5 height 4
radio input "true"
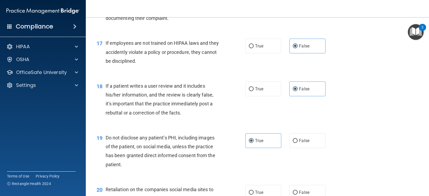
scroll to position [885, 0]
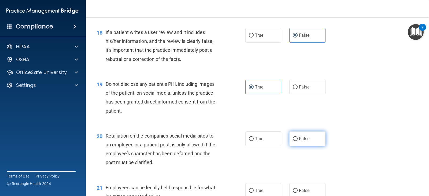
click at [296, 137] on label "False" at bounding box center [307, 138] width 36 height 15
click at [296, 137] on input "False" at bounding box center [295, 139] width 5 height 4
radio input "true"
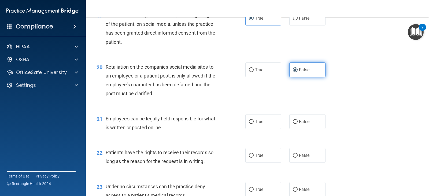
scroll to position [966, 0]
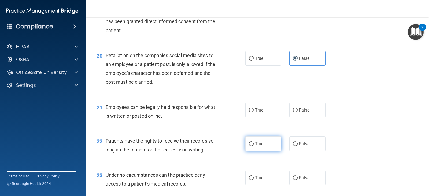
click at [258, 142] on span "True" at bounding box center [259, 143] width 8 height 5
click at [254, 142] on input "True" at bounding box center [251, 144] width 5 height 4
radio input "true"
click at [260, 109] on span "True" at bounding box center [259, 110] width 8 height 5
click at [254, 109] on input "True" at bounding box center [251, 110] width 5 height 4
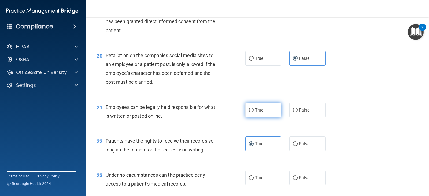
radio input "true"
click at [300, 144] on span "False" at bounding box center [304, 143] width 10 height 5
click at [298, 144] on input "False" at bounding box center [295, 144] width 5 height 4
radio input "true"
radio input "false"
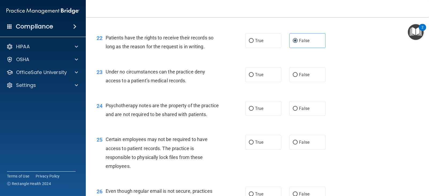
scroll to position [1073, 0]
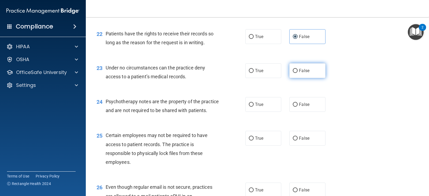
click at [298, 75] on label "False" at bounding box center [307, 70] width 36 height 15
click at [298, 73] on input "False" at bounding box center [295, 71] width 5 height 4
radio input "true"
click at [255, 107] on span "True" at bounding box center [259, 104] width 8 height 5
click at [254, 107] on input "True" at bounding box center [251, 105] width 5 height 4
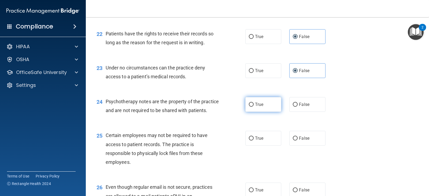
radio input "true"
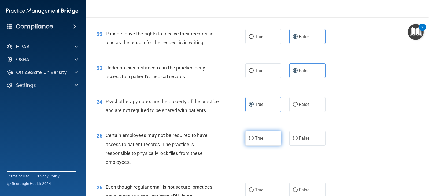
click at [260, 141] on span "True" at bounding box center [259, 138] width 8 height 5
click at [254, 141] on input "True" at bounding box center [251, 139] width 5 height 4
radio input "true"
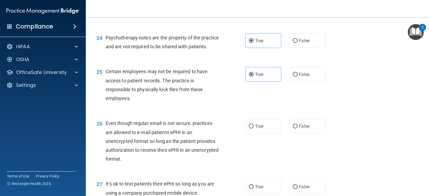
scroll to position [1153, 0]
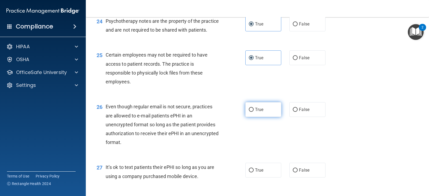
click at [262, 117] on label "True" at bounding box center [263, 109] width 36 height 15
click at [254, 112] on input "True" at bounding box center [251, 110] width 5 height 4
radio input "true"
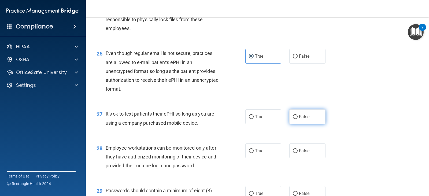
scroll to position [1207, 0]
click at [299, 119] on span "False" at bounding box center [304, 116] width 10 height 5
click at [298, 119] on input "False" at bounding box center [295, 117] width 5 height 4
radio input "true"
click at [299, 153] on span "False" at bounding box center [304, 150] width 10 height 5
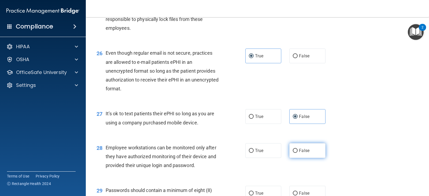
click at [298, 153] on input "False" at bounding box center [295, 151] width 5 height 4
radio input "true"
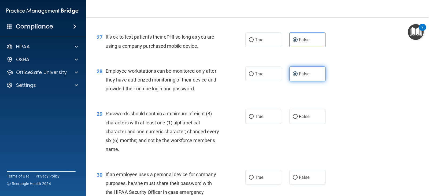
scroll to position [1288, 0]
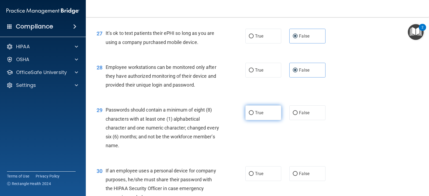
click at [256, 120] on label "True" at bounding box center [263, 112] width 36 height 15
click at [254, 115] on input "True" at bounding box center [251, 113] width 5 height 4
radio input "true"
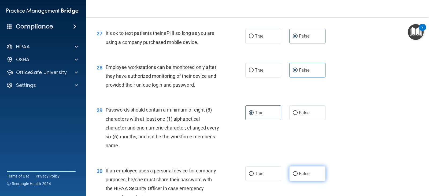
click at [299, 176] on span "False" at bounding box center [304, 173] width 10 height 5
click at [298, 176] on input "False" at bounding box center [295, 174] width 5 height 4
radio input "true"
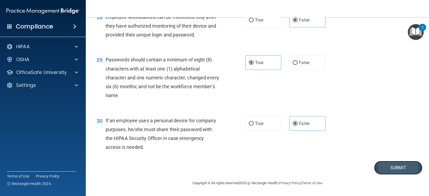
click at [386, 164] on button "Submit" at bounding box center [398, 168] width 48 height 14
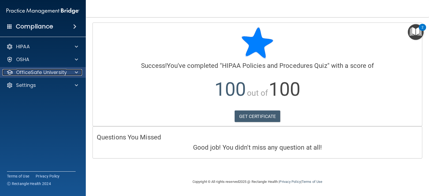
click at [74, 71] on div at bounding box center [75, 72] width 13 height 6
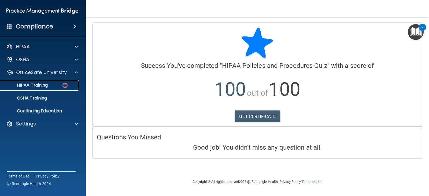
click at [54, 86] on div "HIPAA Training" at bounding box center [39, 85] width 73 height 5
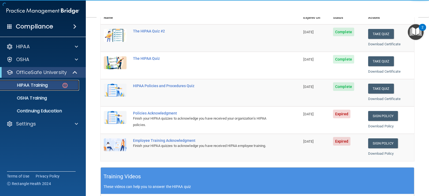
scroll to position [80, 0]
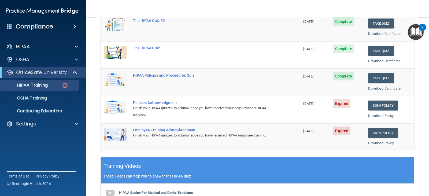
click at [342, 103] on span "Expired" at bounding box center [341, 103] width 17 height 9
click at [160, 102] on div "Policies Acknowledgment" at bounding box center [203, 103] width 140 height 4
click at [375, 104] on link "Sign Policy" at bounding box center [383, 106] width 30 height 10
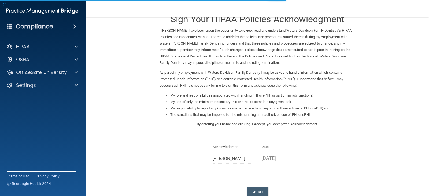
scroll to position [50, 0]
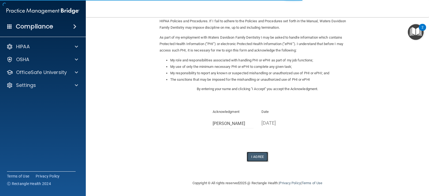
click at [253, 155] on button "I Agree" at bounding box center [257, 157] width 21 height 10
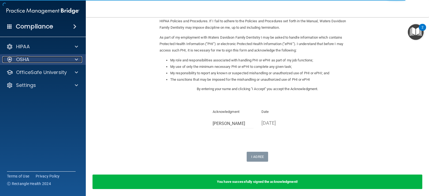
click at [69, 61] on div at bounding box center [75, 59] width 13 height 6
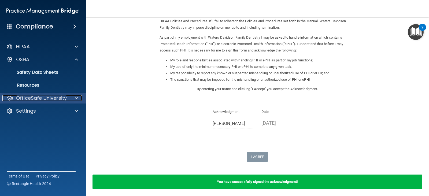
click at [79, 99] on div at bounding box center [75, 98] width 13 height 6
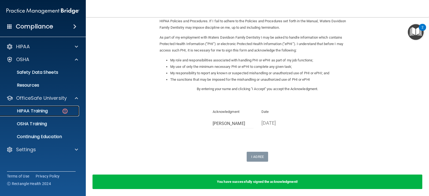
click at [64, 107] on link "HIPAA Training" at bounding box center [37, 111] width 84 height 11
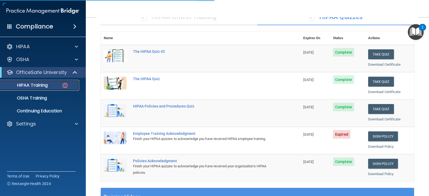
scroll to position [187, 0]
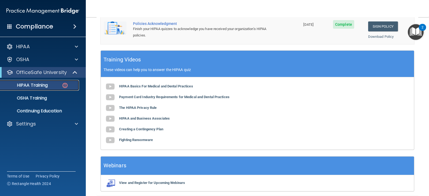
click at [66, 85] on img at bounding box center [65, 85] width 7 height 7
click at [38, 86] on p "HIPAA Training" at bounding box center [25, 85] width 44 height 5
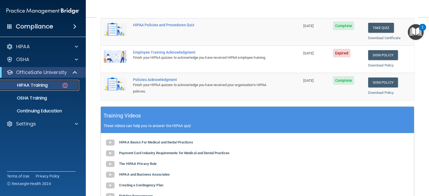
scroll to position [53, 0]
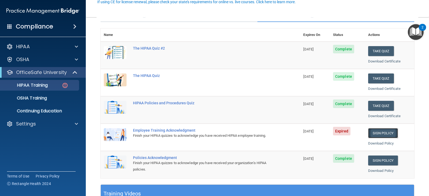
click at [376, 131] on link "Sign Policy" at bounding box center [383, 133] width 30 height 10
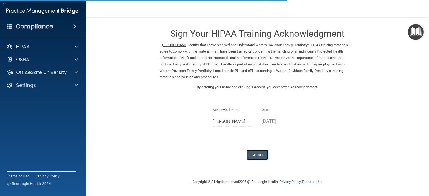
click at [261, 154] on button "I Agree" at bounding box center [257, 155] width 21 height 10
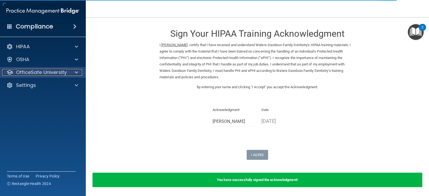
click at [76, 70] on span at bounding box center [76, 72] width 3 height 6
